Goal: Check status: Check status

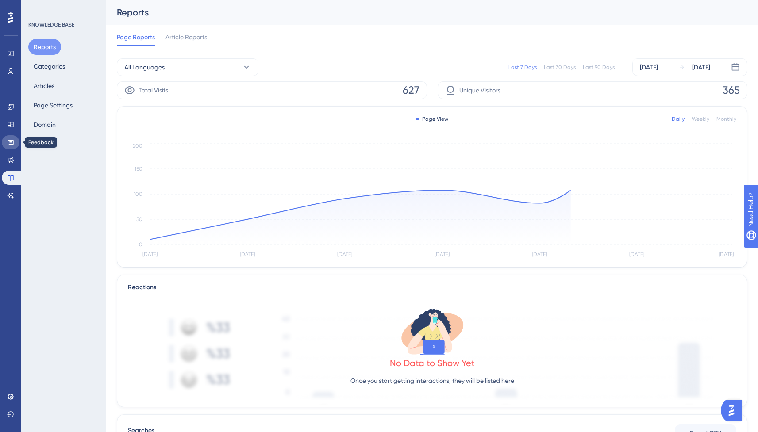
click at [13, 147] on link at bounding box center [11, 142] width 18 height 14
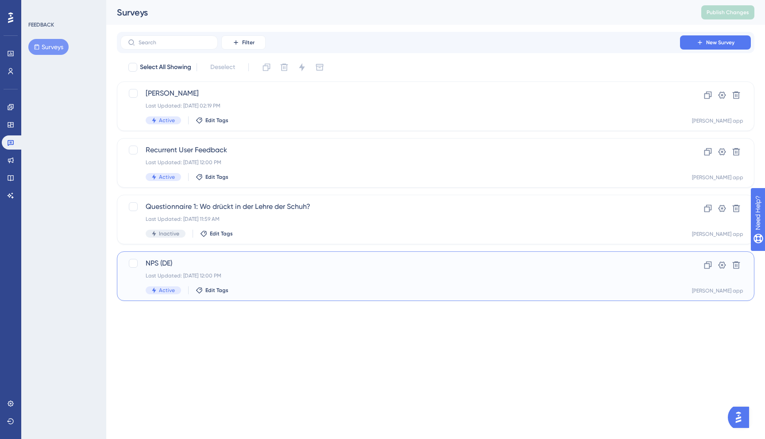
click at [309, 287] on div "Active Edit Tags" at bounding box center [400, 290] width 509 height 8
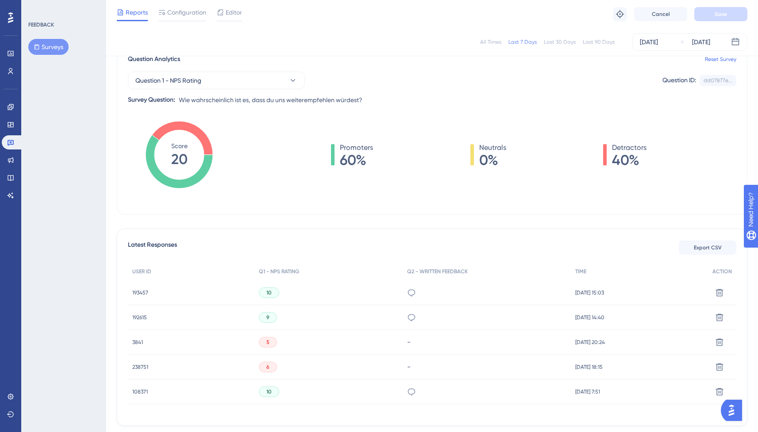
scroll to position [79, 0]
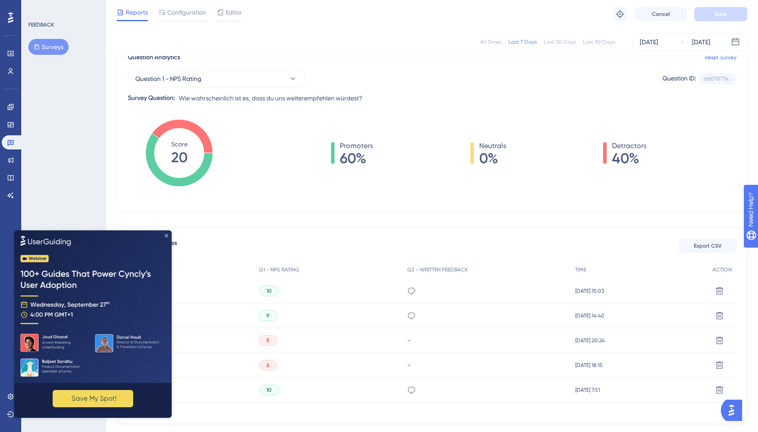
drag, startPoint x: 182, startPoint y: 467, endPoint x: 167, endPoint y: 236, distance: 231.6
click at [167, 236] on icon "Close Preview" at bounding box center [167, 236] width 4 height 4
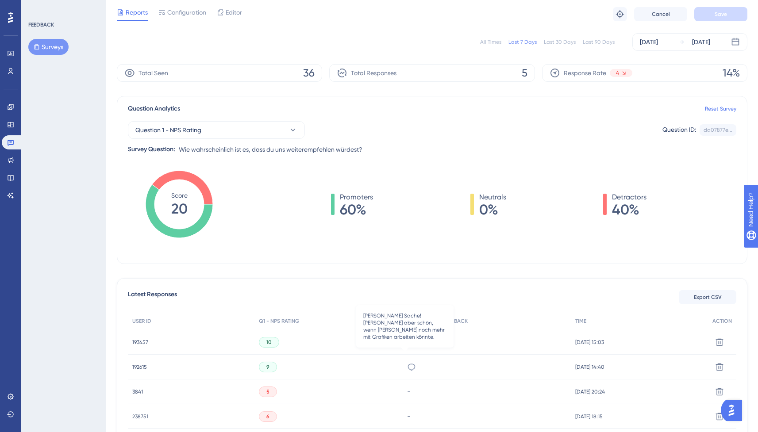
scroll to position [16, 0]
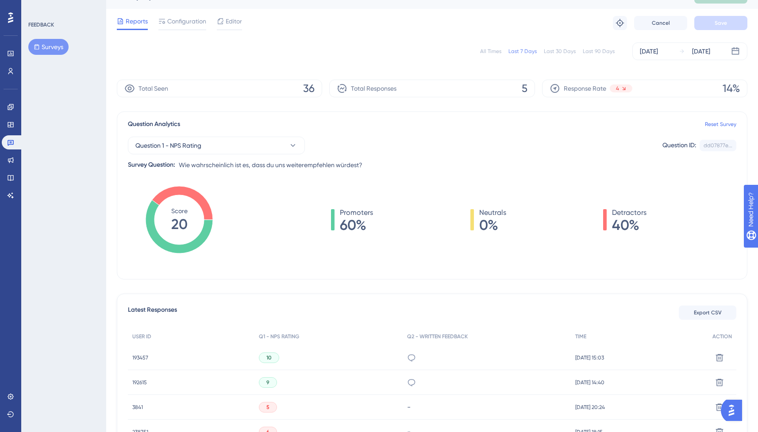
click at [559, 55] on div "All Times Last 7 Days Last 30 Days Last 90 Days [DATE] [DATE]" at bounding box center [432, 51] width 631 height 18
click at [561, 53] on div "Last 30 Days" at bounding box center [560, 51] width 32 height 7
click at [602, 52] on div "Last 90 Days" at bounding box center [599, 51] width 32 height 7
click at [490, 49] on div "All Times" at bounding box center [490, 51] width 21 height 7
click at [590, 50] on div "Last 90 Days" at bounding box center [599, 51] width 32 height 7
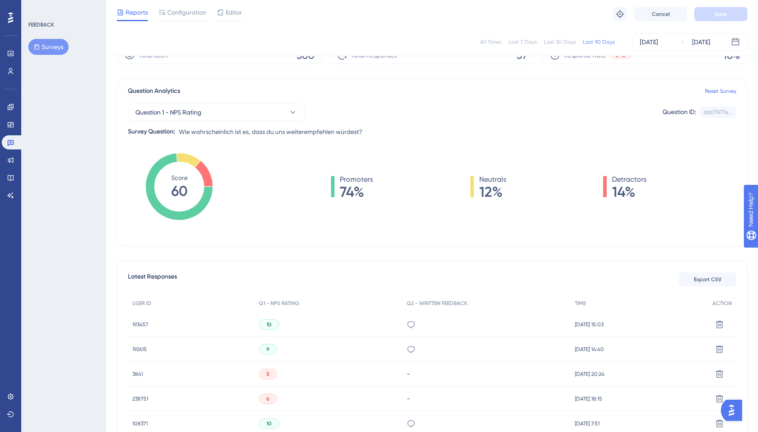
scroll to position [0, 0]
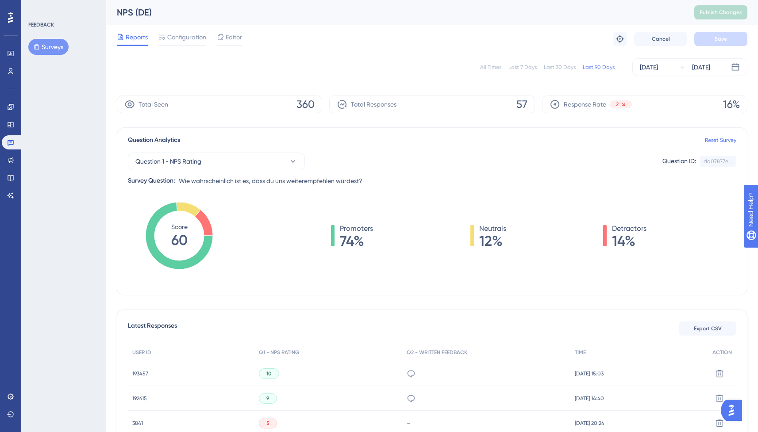
click at [489, 66] on div "All Times" at bounding box center [490, 67] width 21 height 7
click at [594, 67] on div "Last 90 Days" at bounding box center [599, 67] width 32 height 7
click at [499, 64] on div "All Times" at bounding box center [490, 67] width 21 height 7
